Goal: Communication & Community: Share content

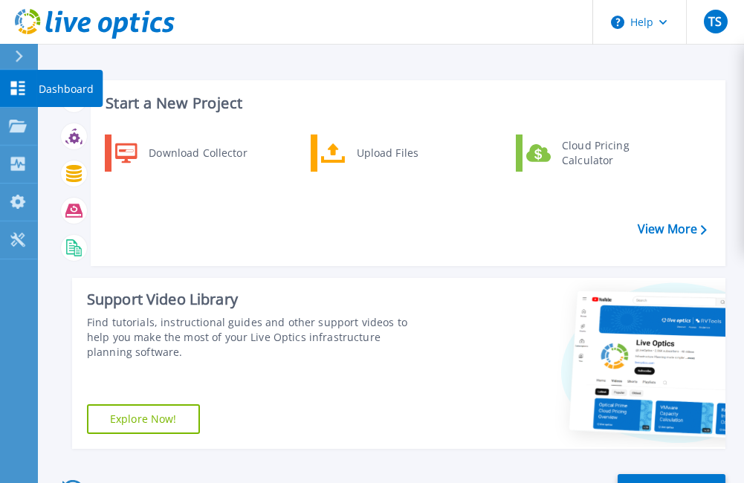
click at [12, 90] on icon at bounding box center [18, 88] width 14 height 14
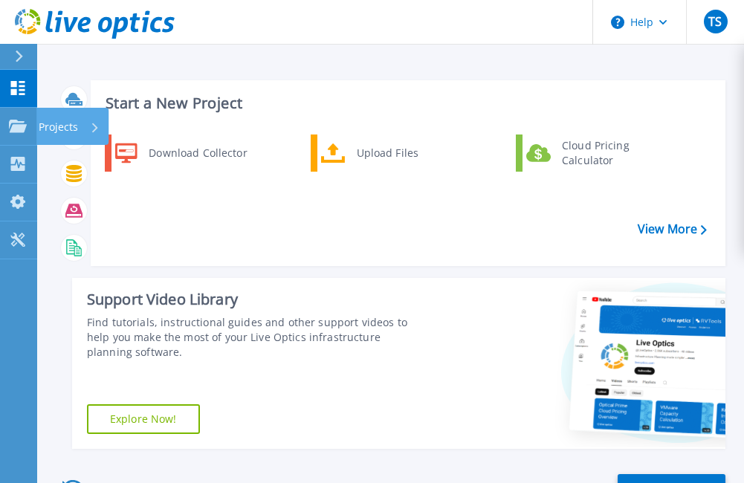
click at [48, 126] on p "Projects" at bounding box center [58, 127] width 39 height 39
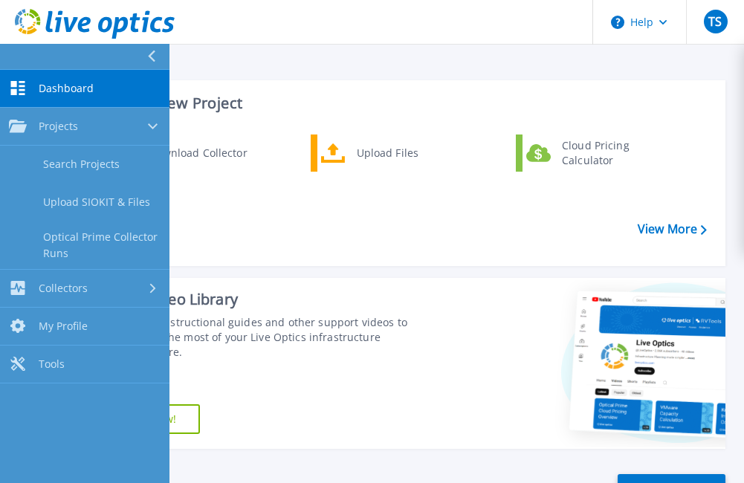
click at [84, 164] on link "Search Projects" at bounding box center [85, 165] width 170 height 38
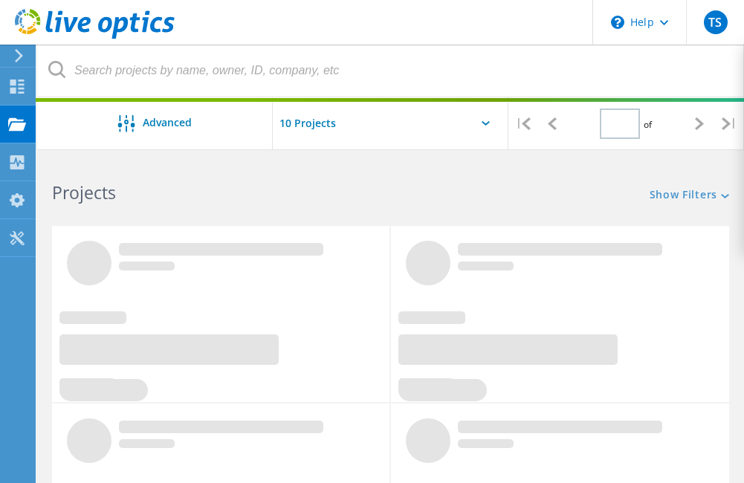
type input "1"
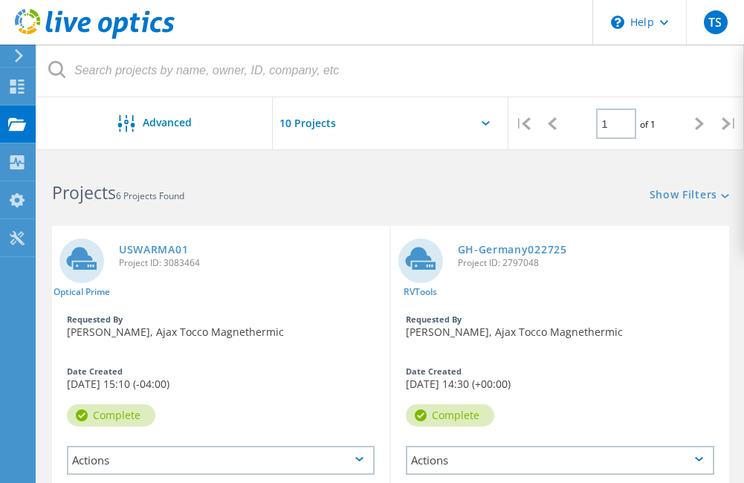
scroll to position [74, 0]
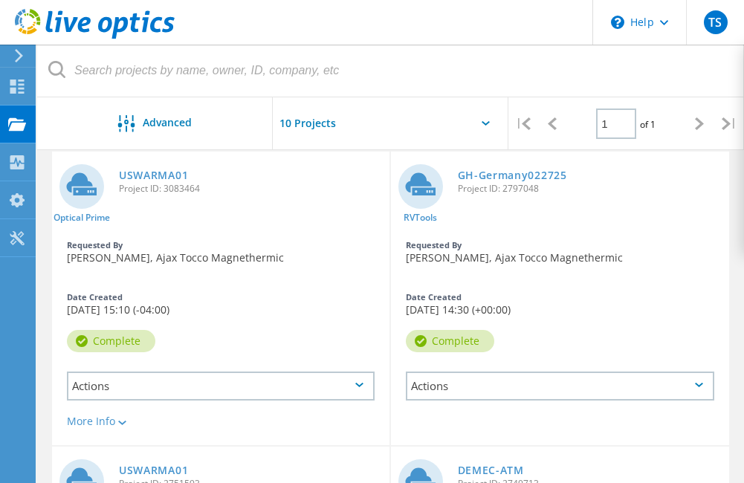
click at [320, 379] on div "Actions" at bounding box center [221, 386] width 308 height 29
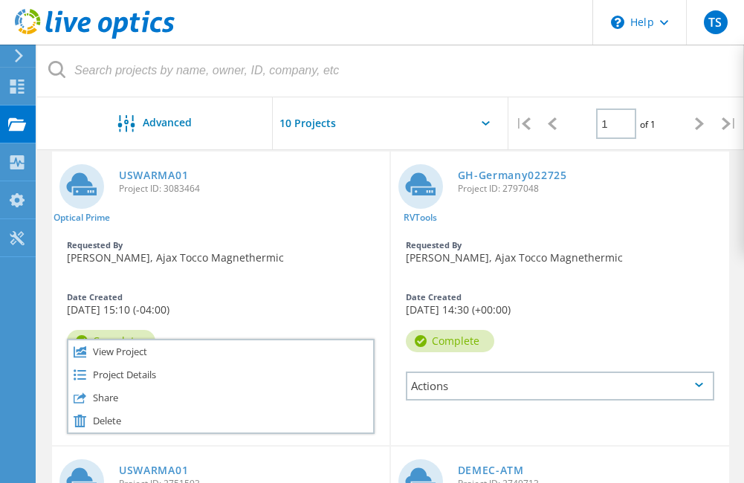
click at [119, 396] on div "Share" at bounding box center [220, 398] width 305 height 23
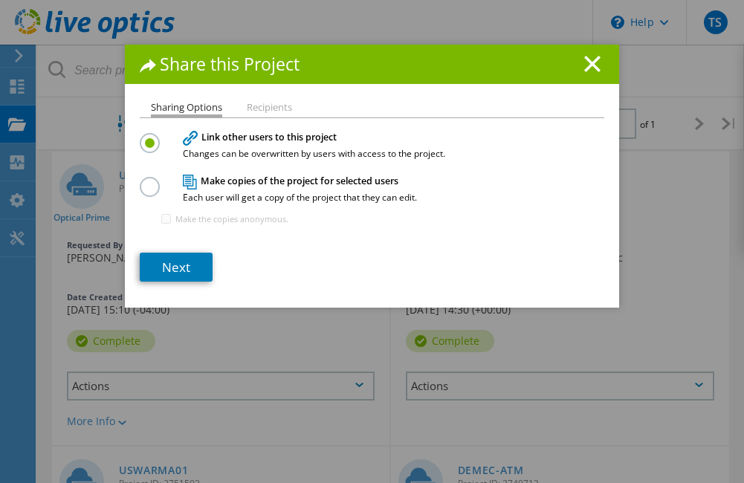
click at [260, 184] on h4 "Make copies of the project for selected users Each user will get a copy of the …" at bounding box center [369, 189] width 372 height 28
click at [142, 181] on label at bounding box center [153, 179] width 26 height 4
click at [0, 0] on input "radio" at bounding box center [0, 0] width 0 height 0
click at [260, 108] on li "Recipients" at bounding box center [269, 109] width 45 height 12
click at [175, 266] on link "Next" at bounding box center [176, 267] width 73 height 29
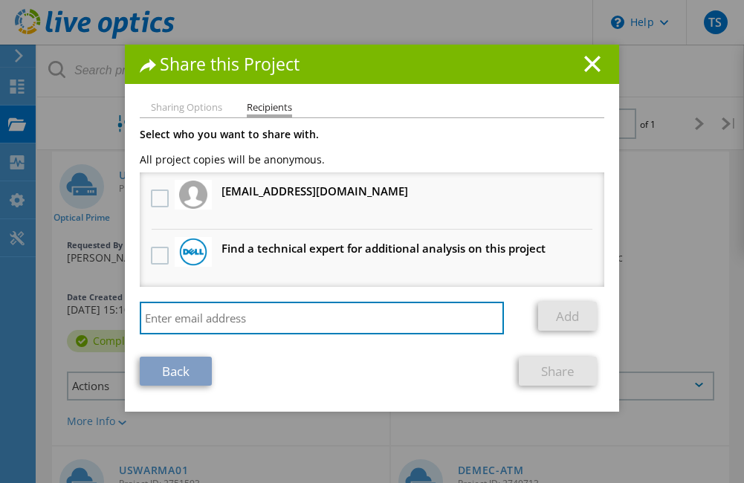
click at [193, 314] on input "search" at bounding box center [322, 318] width 364 height 33
click at [147, 314] on input "search" at bounding box center [322, 318] width 364 height 33
paste input "perry.szarka@us.logicalis.com"
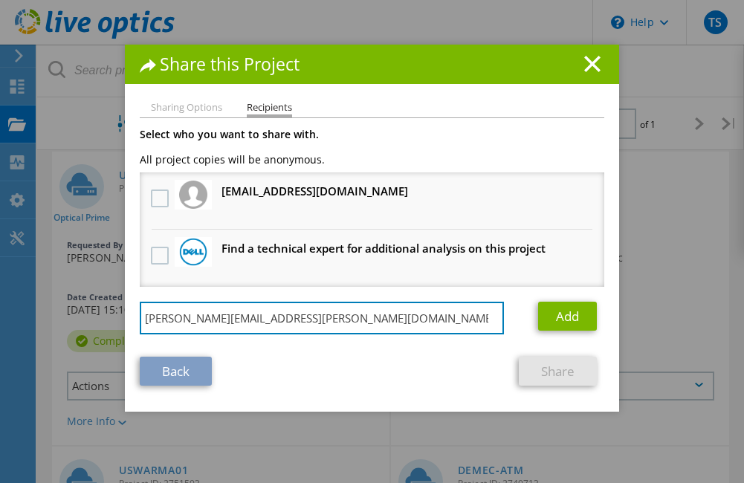
type input "perry.szarka@us.logicalis.com"
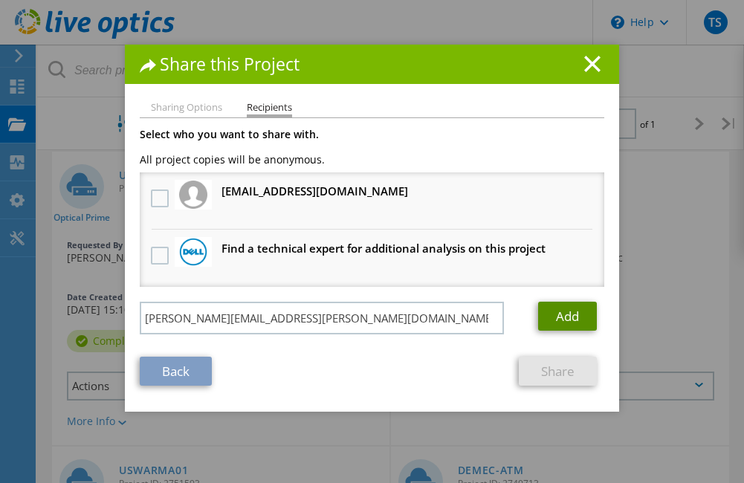
click at [574, 315] on link "Add" at bounding box center [567, 316] width 59 height 29
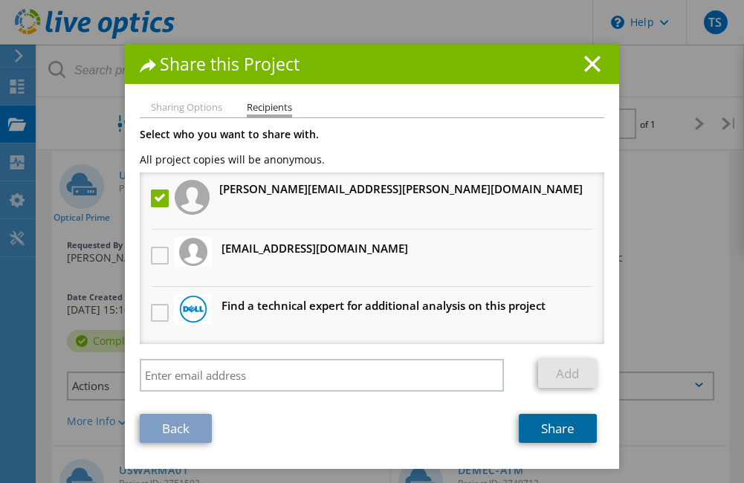
click at [550, 426] on link "Share" at bounding box center [558, 428] width 78 height 29
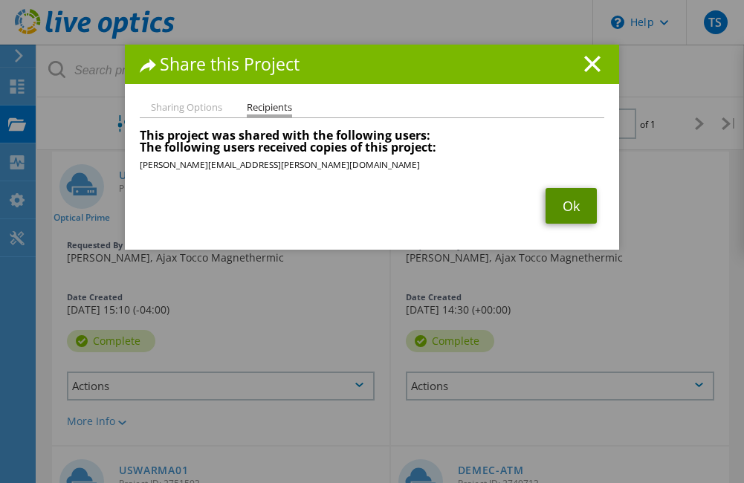
click at [557, 200] on link "Ok" at bounding box center [571, 206] width 51 height 36
